Goal: Navigation & Orientation: Find specific page/section

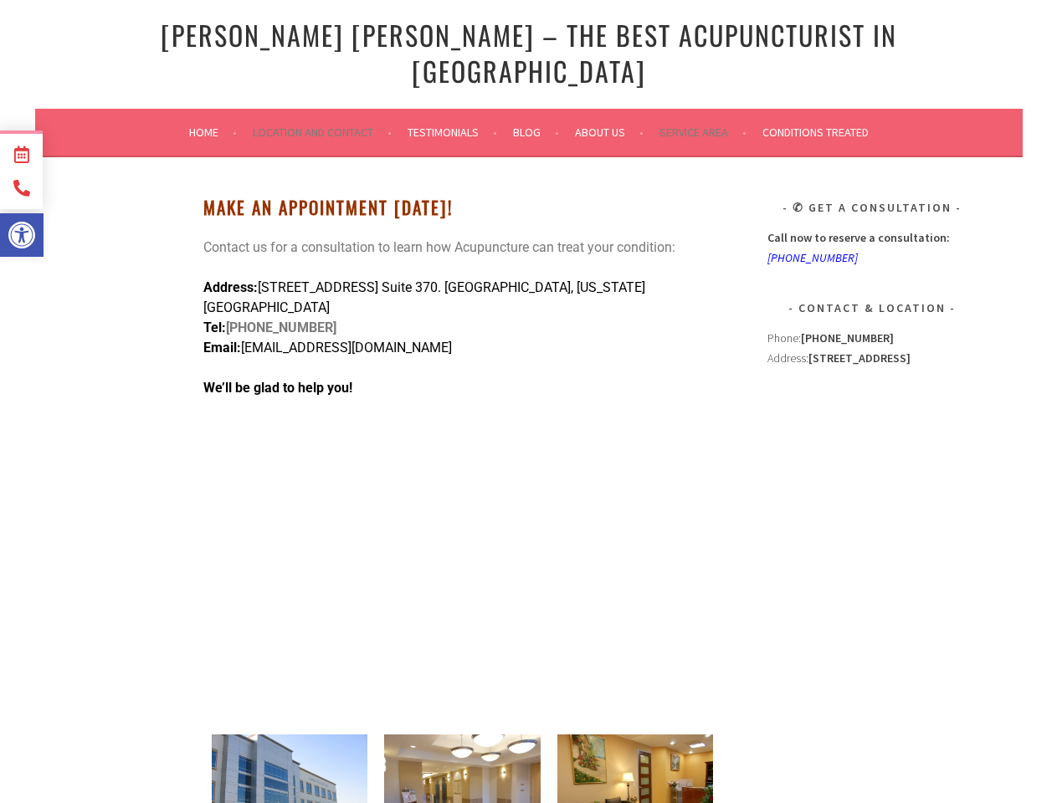
click at [702, 122] on link "Service Area" at bounding box center [702, 132] width 87 height 20
